Goal: Check status

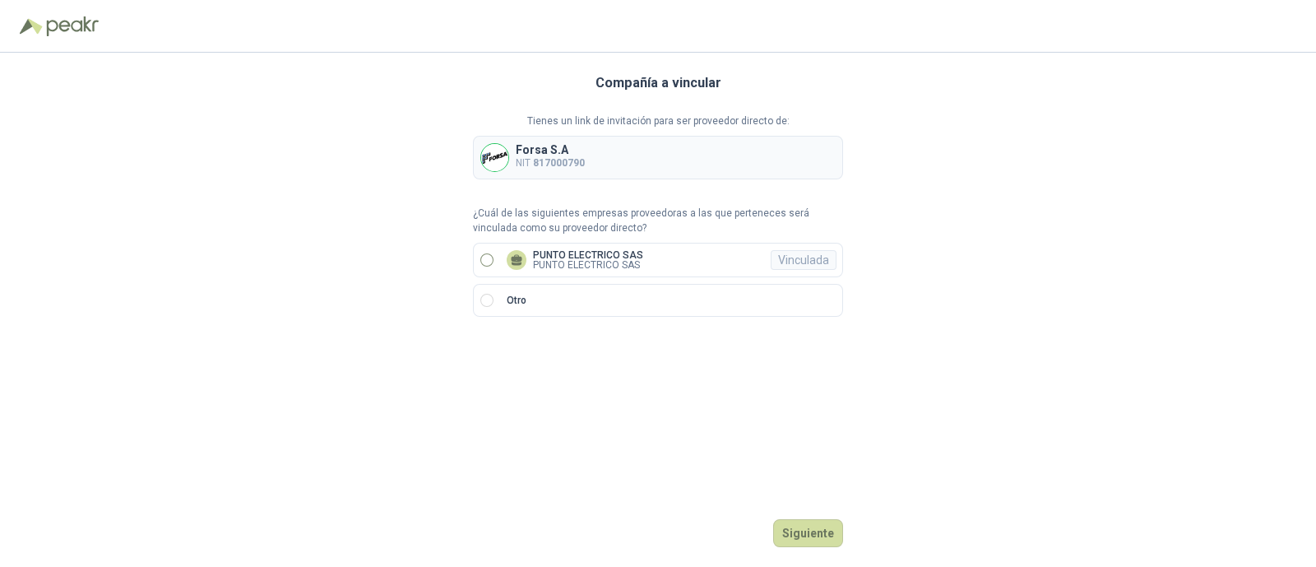
click at [488, 252] on label "PUNTO ELECTRICO SAS PUNTO ELECTRICO SAS Vinculada" at bounding box center [658, 260] width 370 height 35
click at [806, 535] on button "Ingresar" at bounding box center [810, 533] width 65 height 28
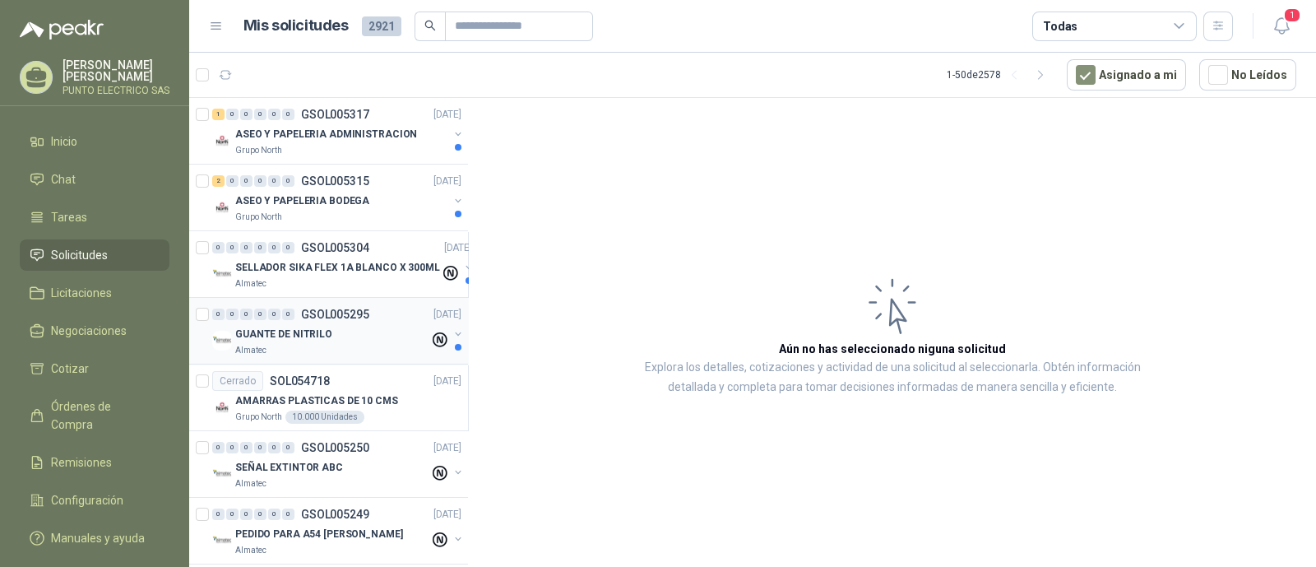
click at [309, 318] on p "GSOL005295" at bounding box center [335, 314] width 68 height 12
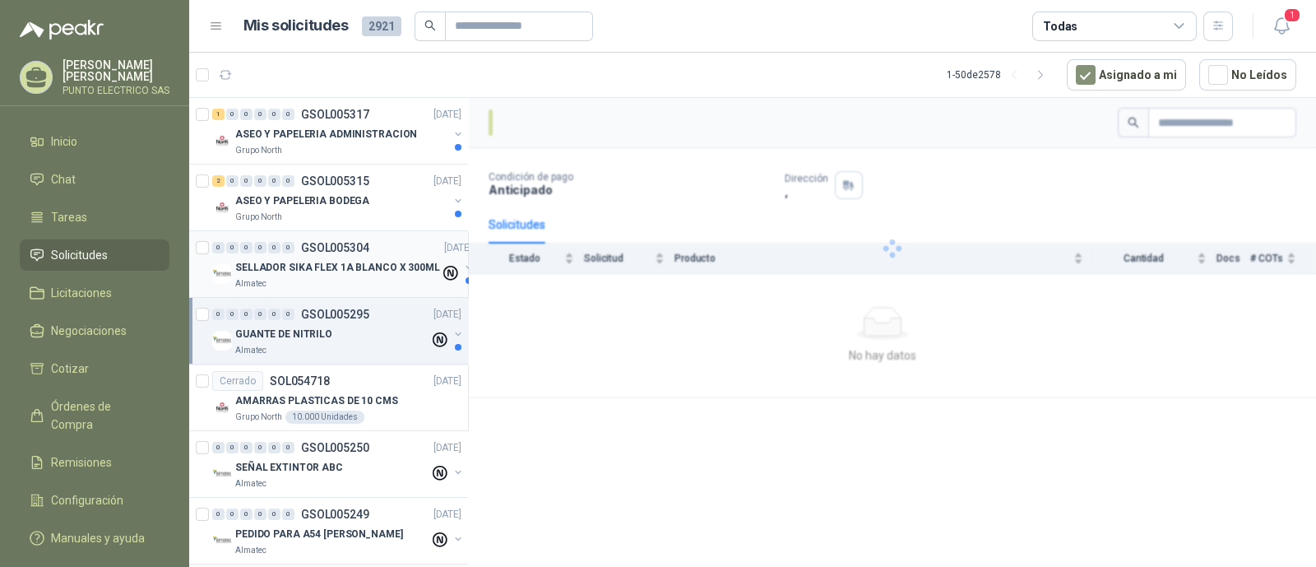
click at [327, 271] on p "SELLADOR SIKA FLEX 1A BLANCO X 300ML" at bounding box center [337, 268] width 205 height 16
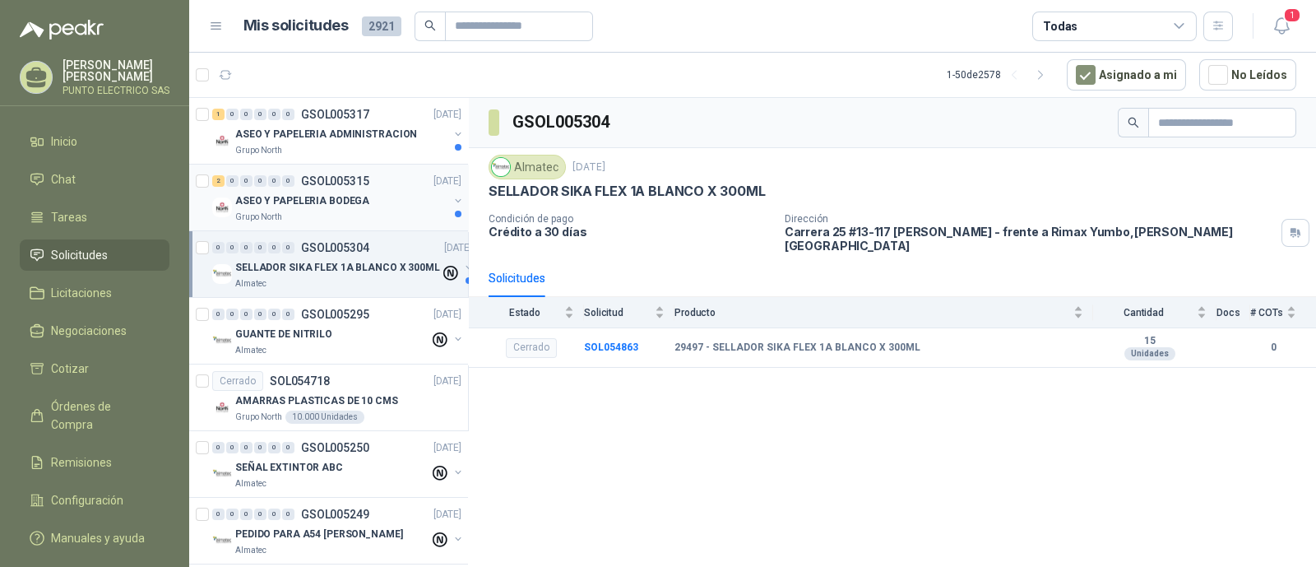
click at [339, 211] on div "Grupo North" at bounding box center [341, 217] width 213 height 13
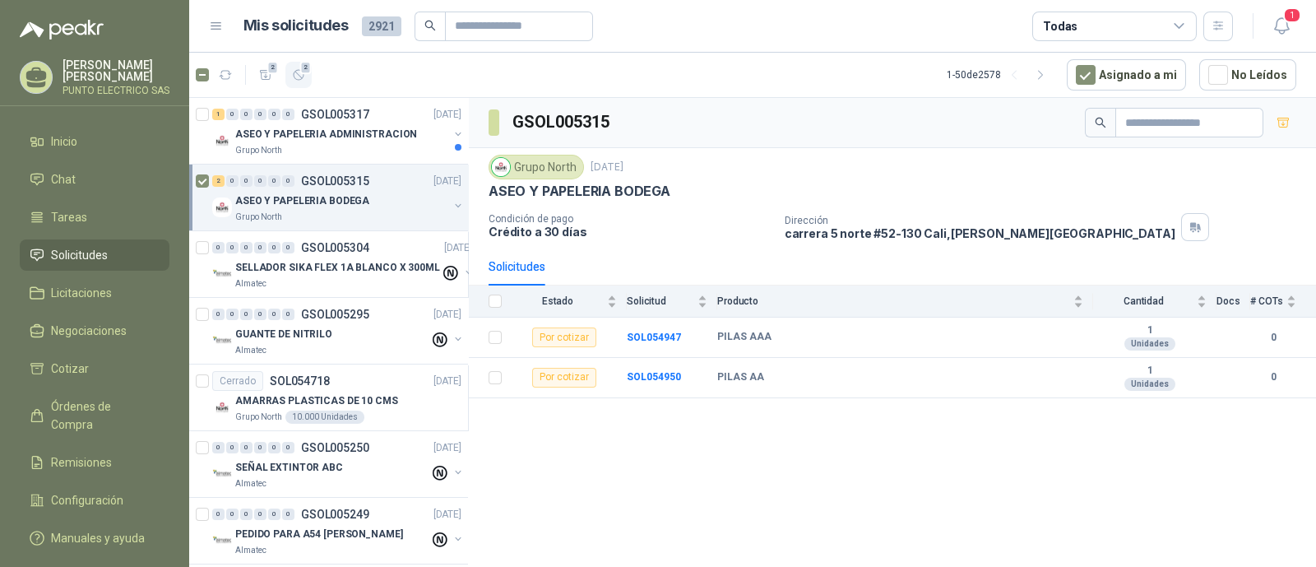
click at [299, 72] on icon "button" at bounding box center [299, 75] width 14 height 14
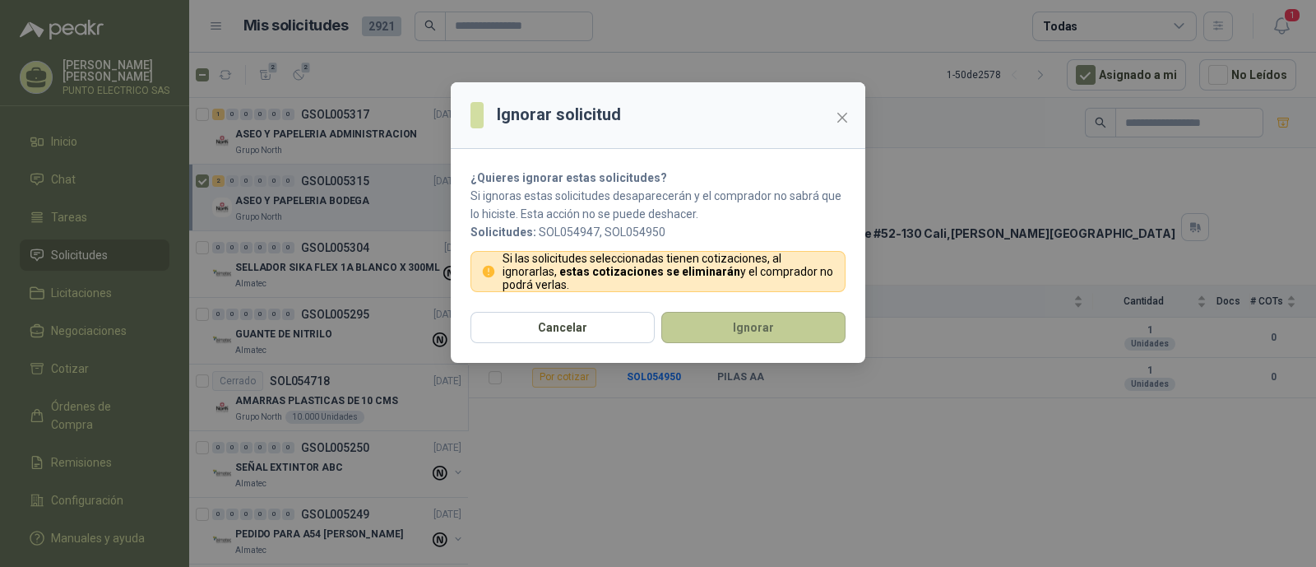
click at [777, 331] on button "Ignorar" at bounding box center [753, 327] width 184 height 31
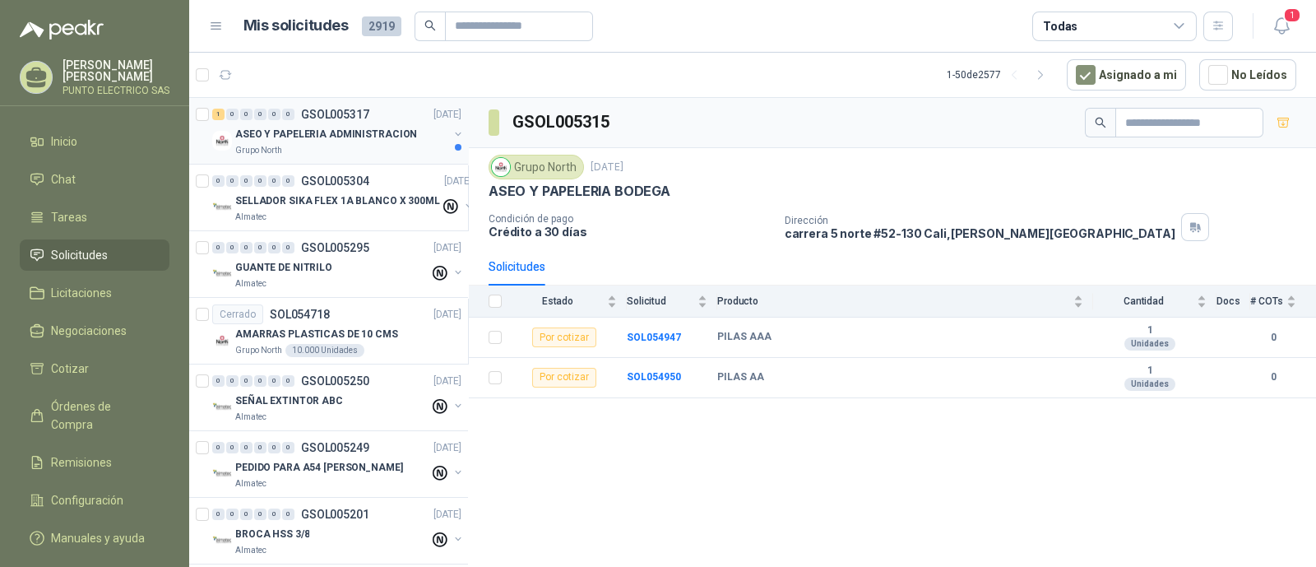
click at [323, 129] on p "ASEO Y PAPELERIA ADMINISTRACION" at bounding box center [326, 135] width 182 height 16
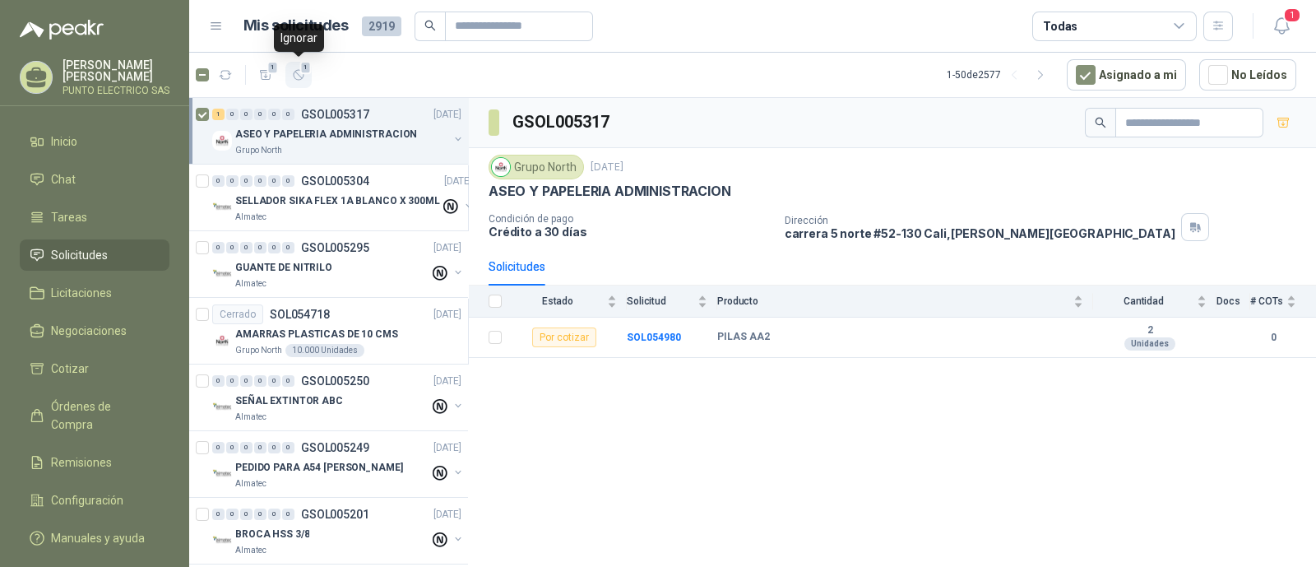
click at [297, 70] on icon "button" at bounding box center [299, 75] width 10 height 10
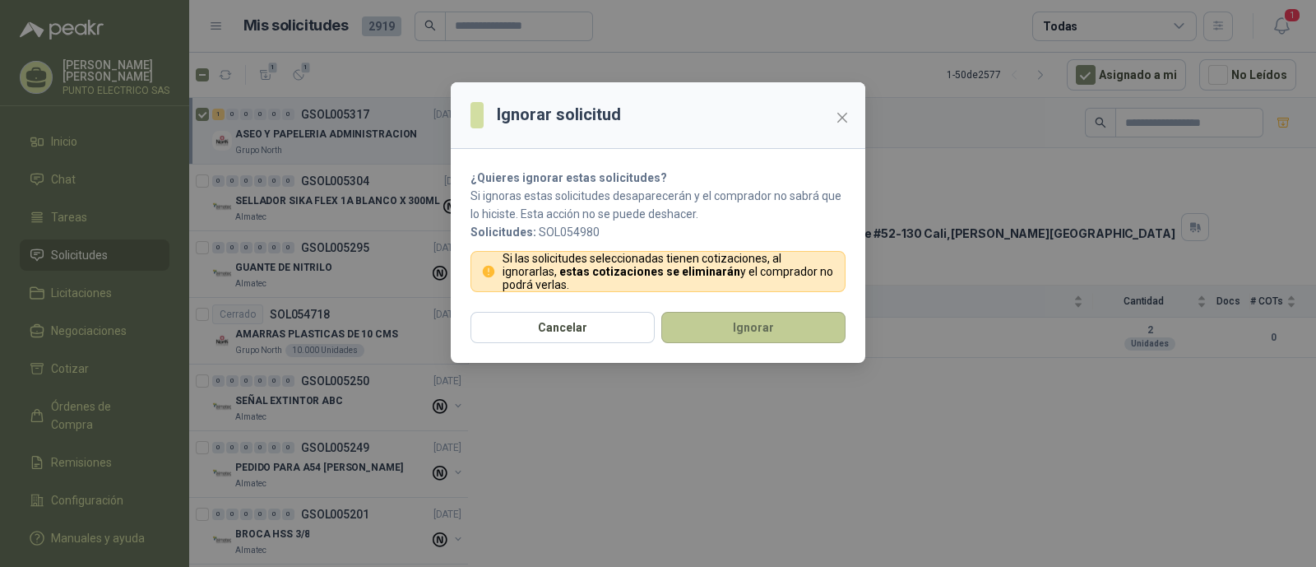
click at [797, 316] on button "Ignorar" at bounding box center [753, 327] width 184 height 31
